Goal: Navigation & Orientation: Find specific page/section

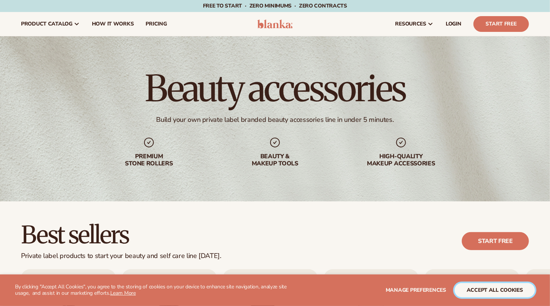
click at [503, 292] on button "accept all cookies" at bounding box center [495, 290] width 80 height 14
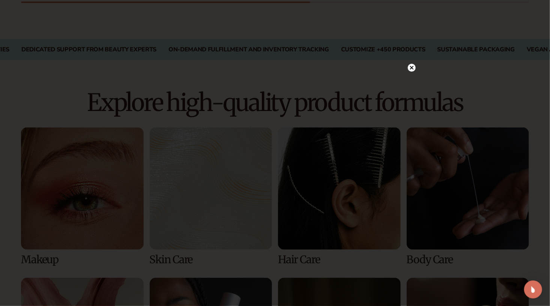
scroll to position [450, 0]
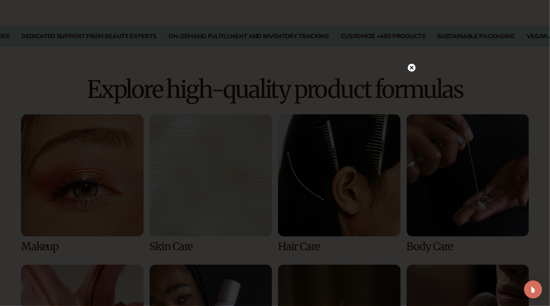
click at [410, 65] on circle at bounding box center [412, 68] width 8 height 8
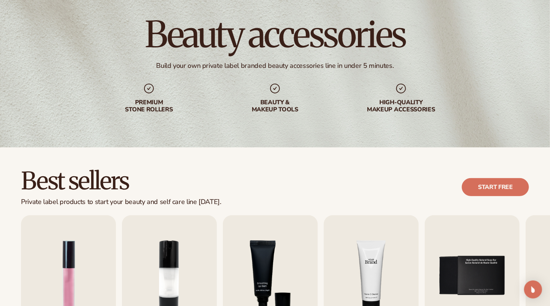
scroll to position [0, 0]
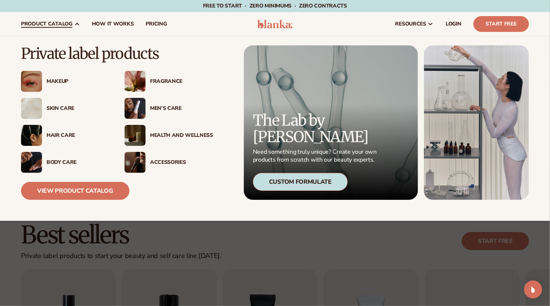
click at [59, 110] on div "Skin Care" at bounding box center [78, 108] width 63 height 6
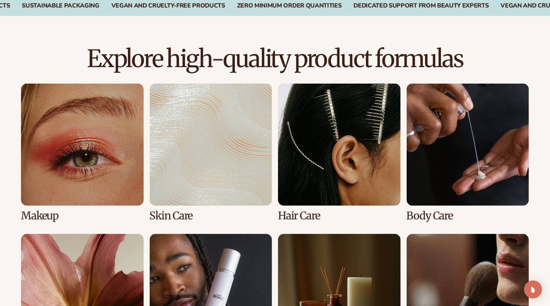
scroll to position [488, 0]
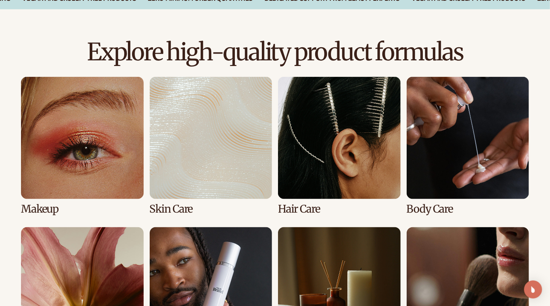
click at [452, 152] on link "4 / 8" at bounding box center [468, 146] width 123 height 138
click at [435, 207] on link "4 / 8" at bounding box center [468, 146] width 123 height 138
